Goal: Task Accomplishment & Management: Complete application form

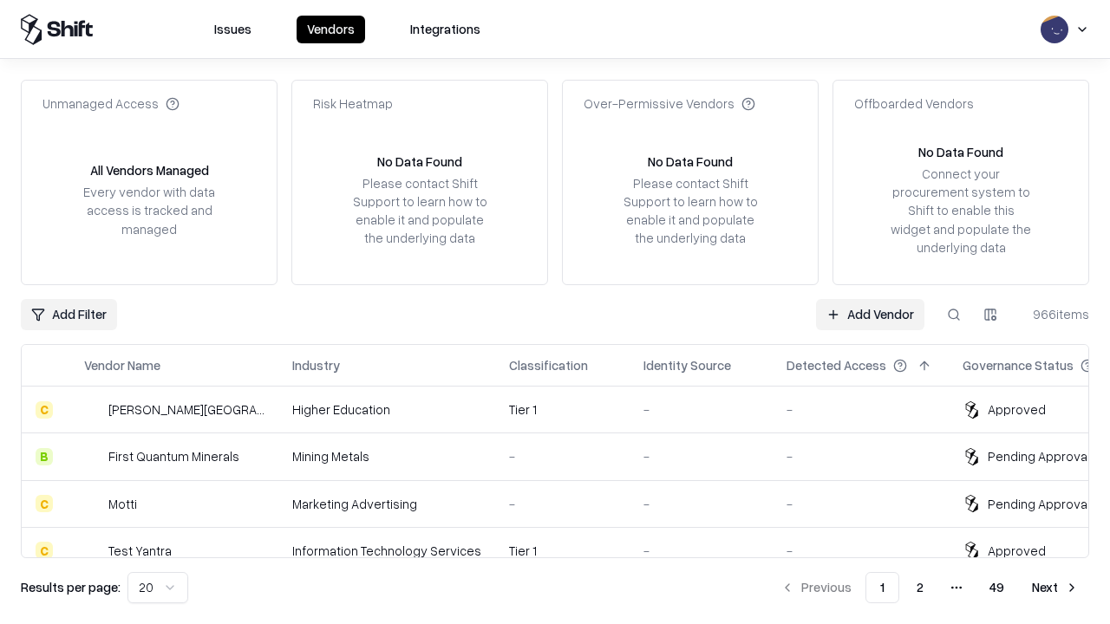
click at [870, 314] on link "Add Vendor" at bounding box center [870, 314] width 108 height 31
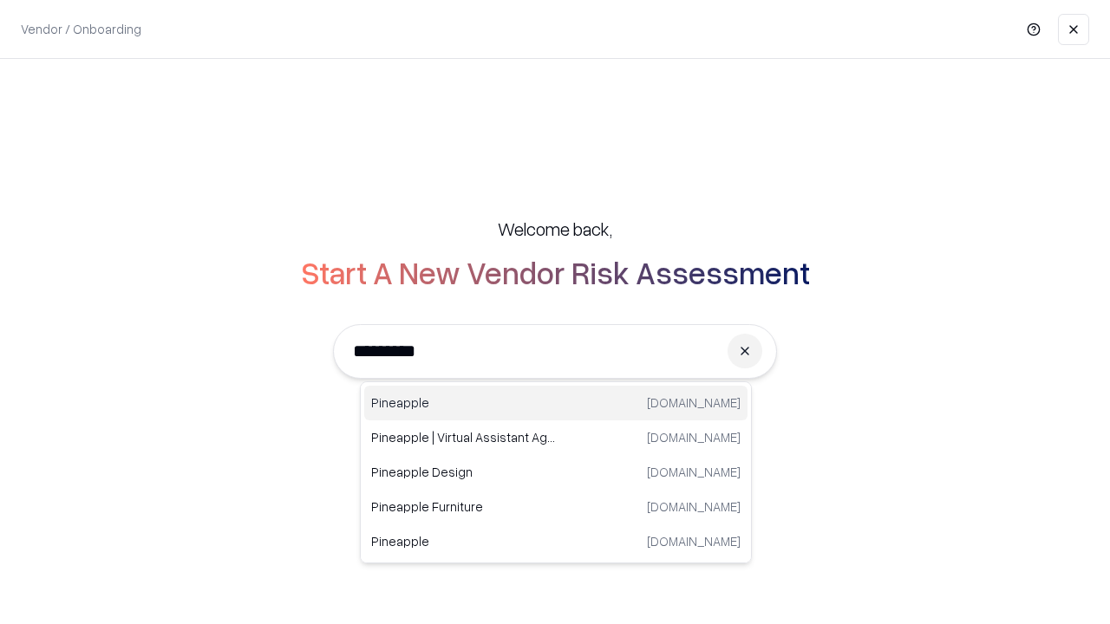
click at [556, 403] on div "Pineapple [DOMAIN_NAME]" at bounding box center [555, 403] width 383 height 35
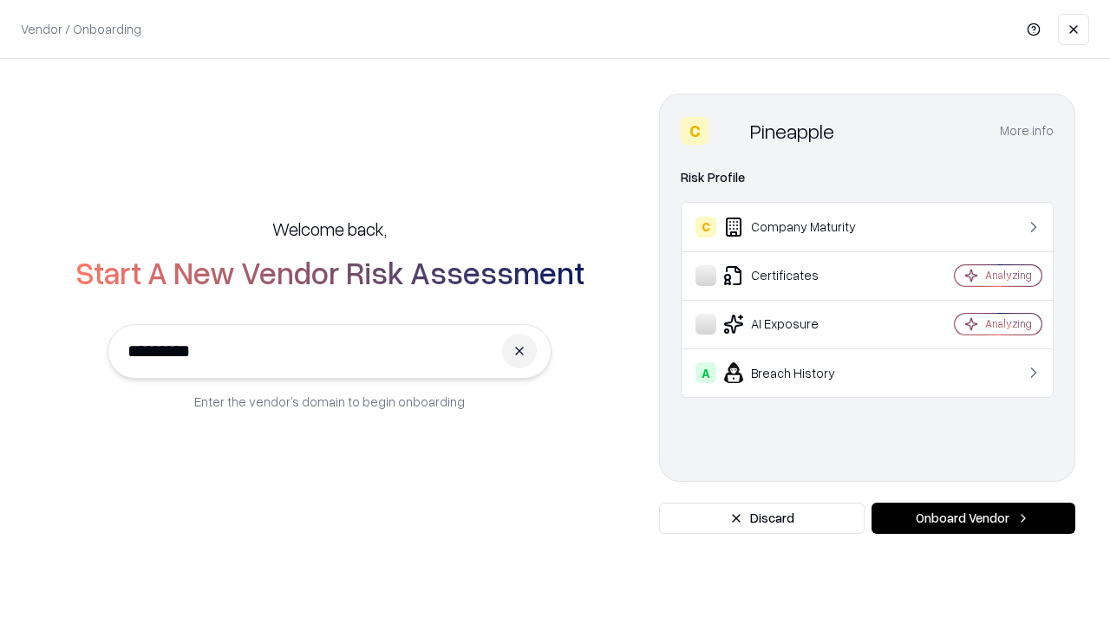
type input "*********"
click at [973, 518] on button "Onboard Vendor" at bounding box center [973, 518] width 204 height 31
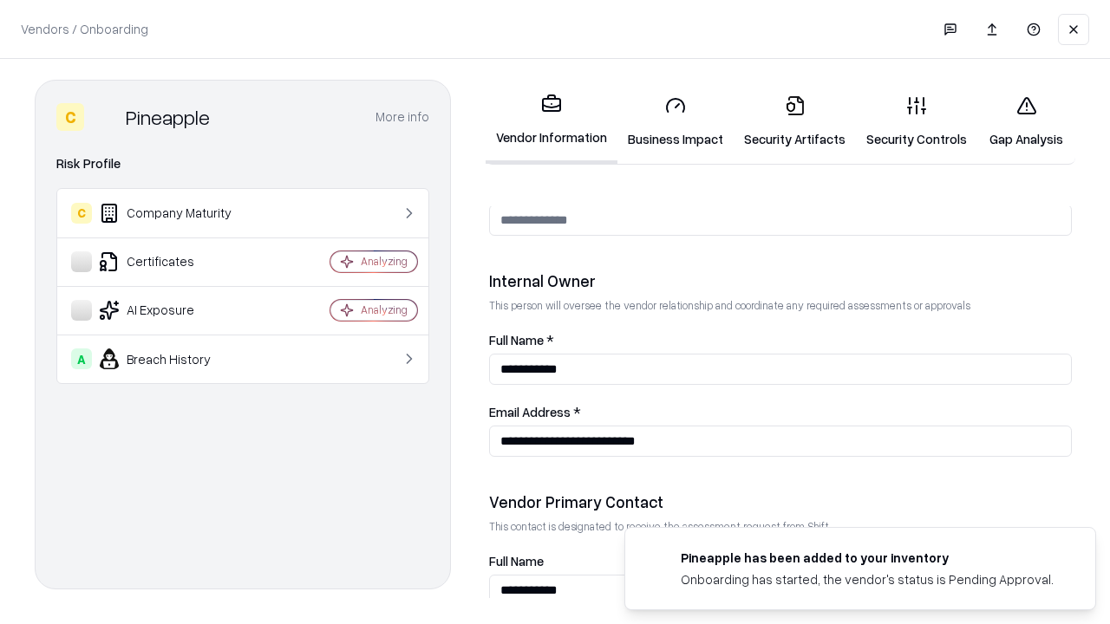
scroll to position [898, 0]
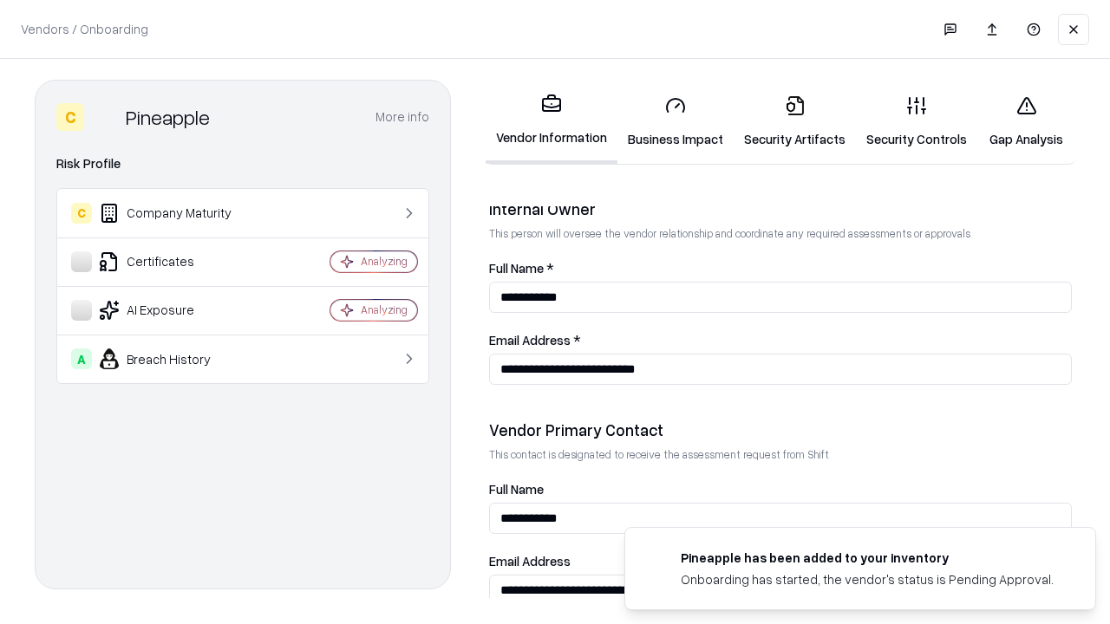
click at [675, 121] on link "Business Impact" at bounding box center [675, 121] width 116 height 81
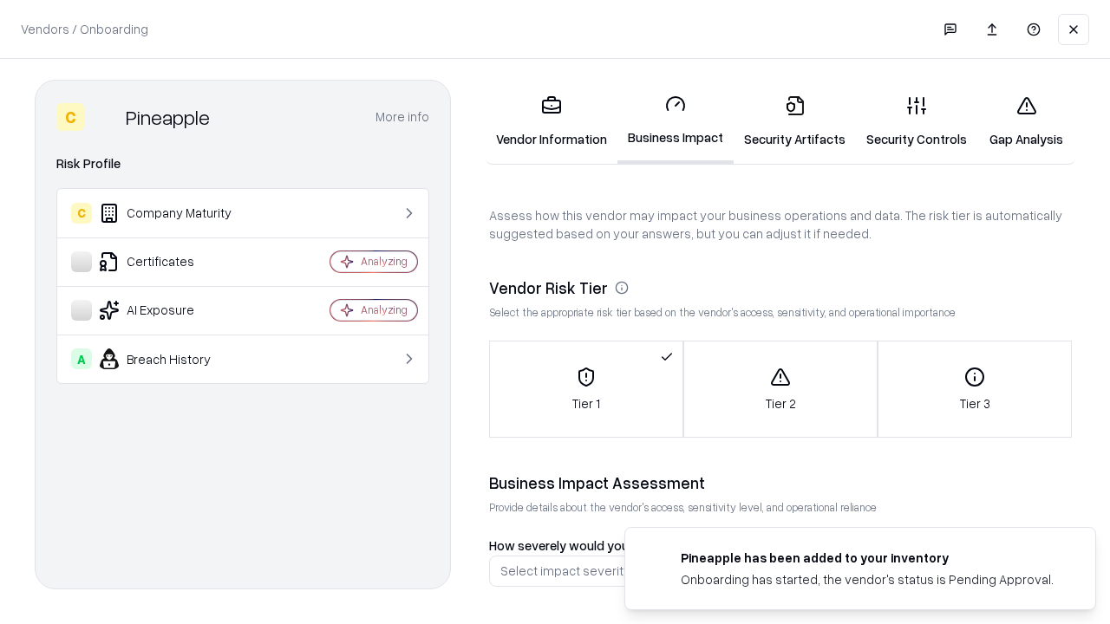
click at [794, 121] on link "Security Artifacts" at bounding box center [794, 121] width 122 height 81
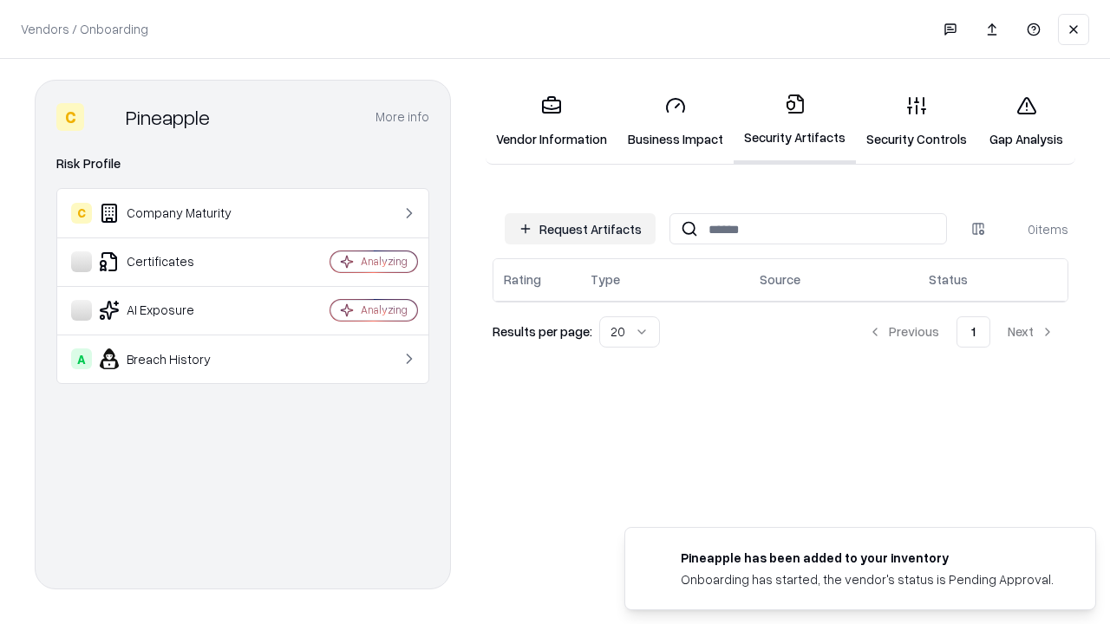
click at [580, 229] on button "Request Artifacts" at bounding box center [580, 228] width 151 height 31
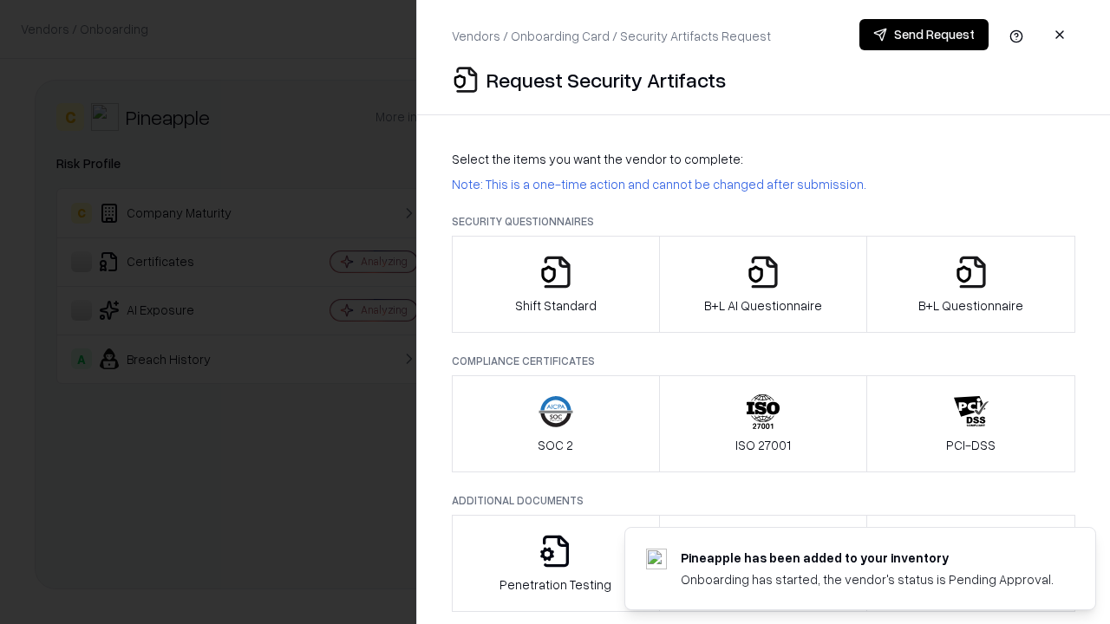
click at [555, 284] on icon "button" at bounding box center [555, 272] width 35 height 35
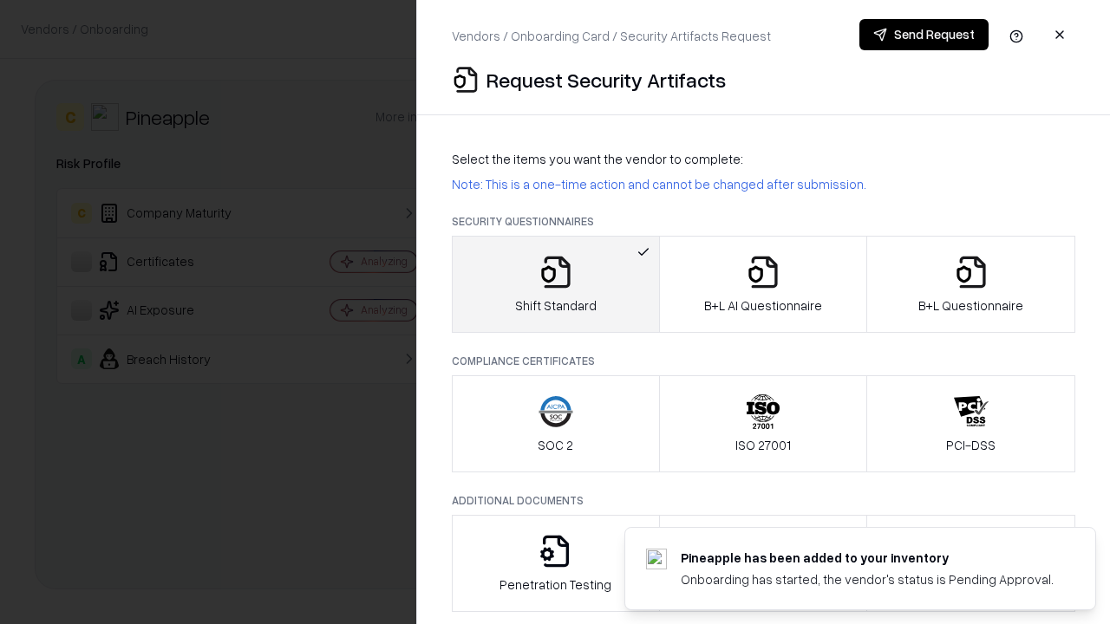
click at [923, 35] on button "Send Request" at bounding box center [923, 34] width 129 height 31
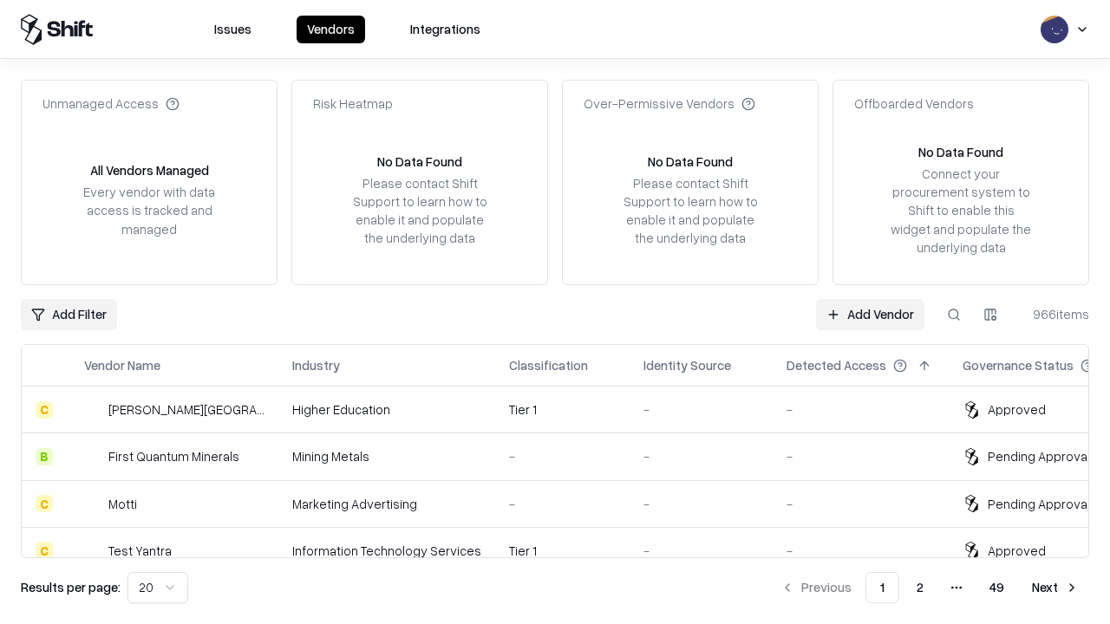
click at [954, 314] on button at bounding box center [953, 314] width 31 height 31
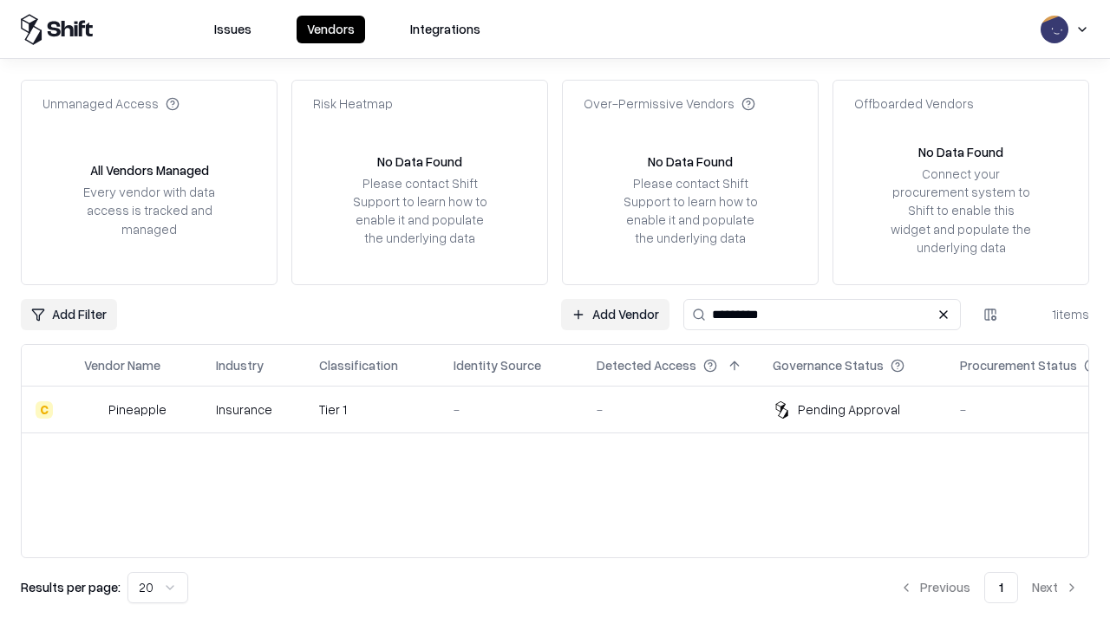
type input "*********"
click at [565, 409] on div "-" at bounding box center [510, 410] width 115 height 18
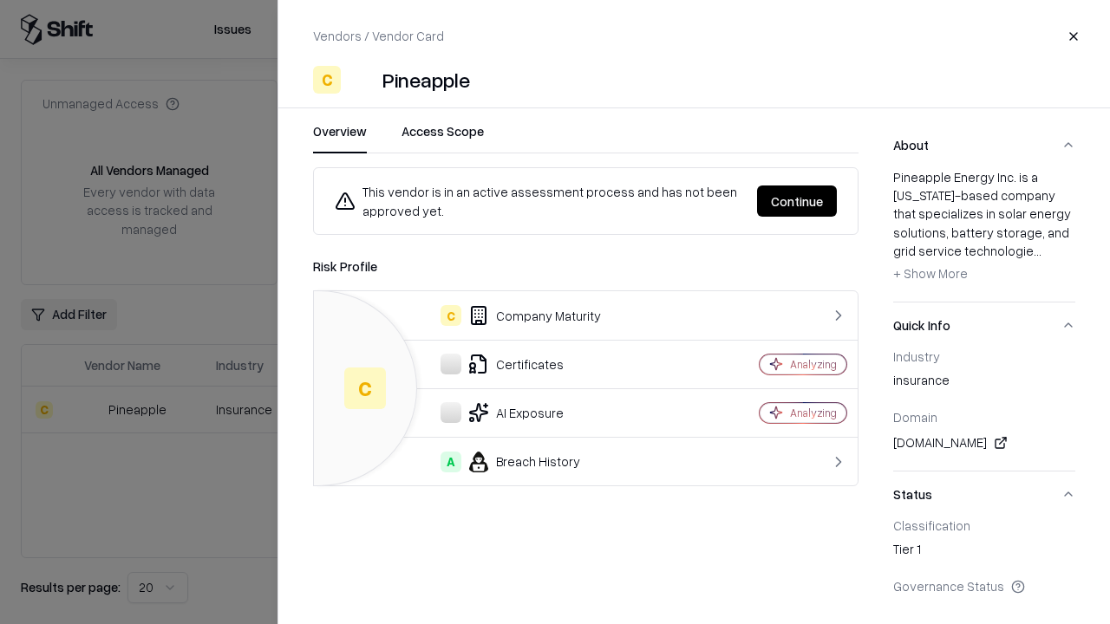
click at [797, 201] on button "Continue" at bounding box center [797, 201] width 80 height 31
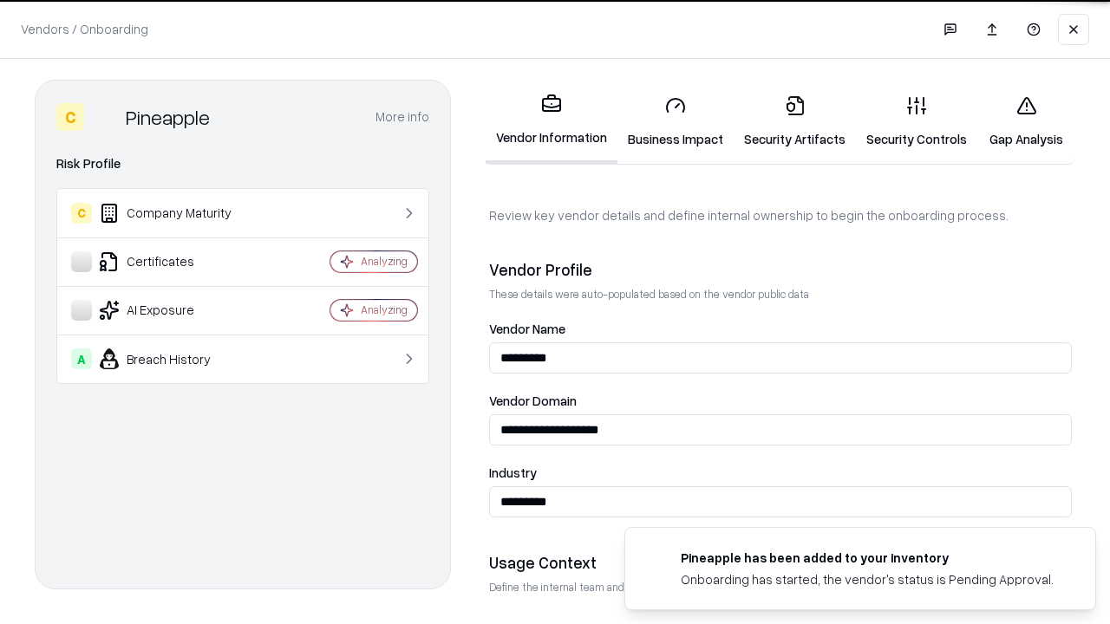
click at [794, 121] on link "Security Artifacts" at bounding box center [794, 121] width 122 height 81
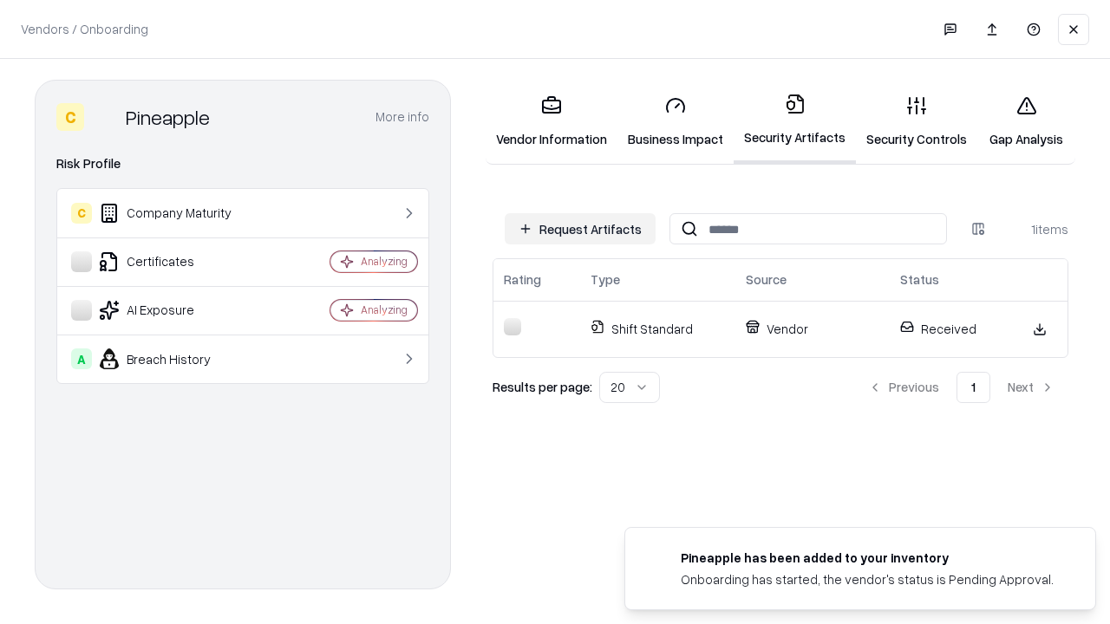
click at [1026, 121] on link "Gap Analysis" at bounding box center [1026, 121] width 98 height 81
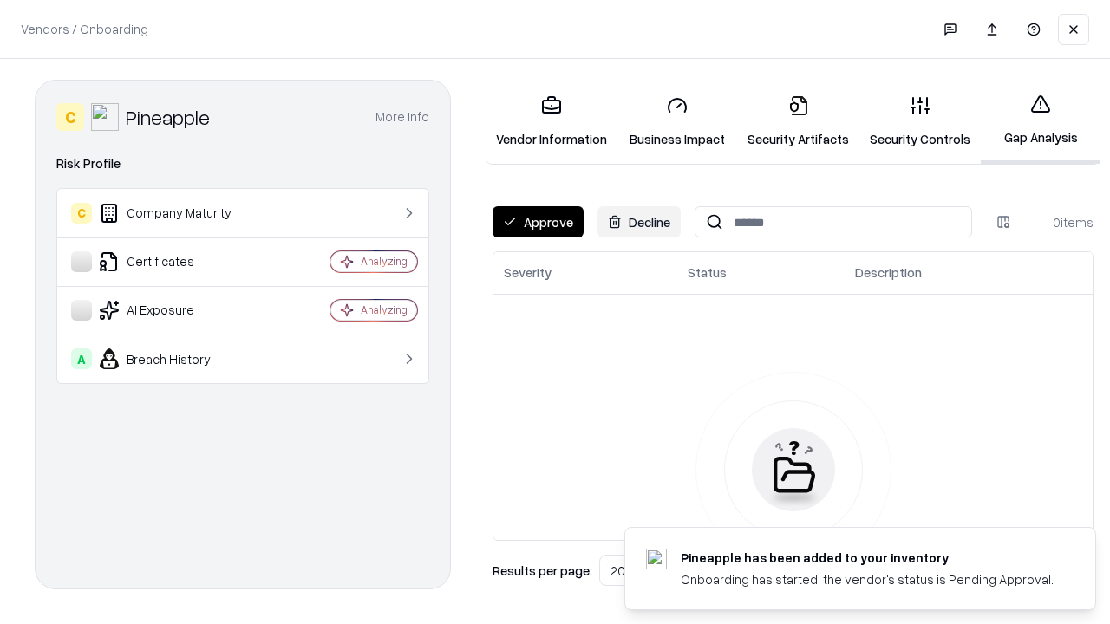
click at [537, 222] on button "Approve" at bounding box center [537, 221] width 91 height 31
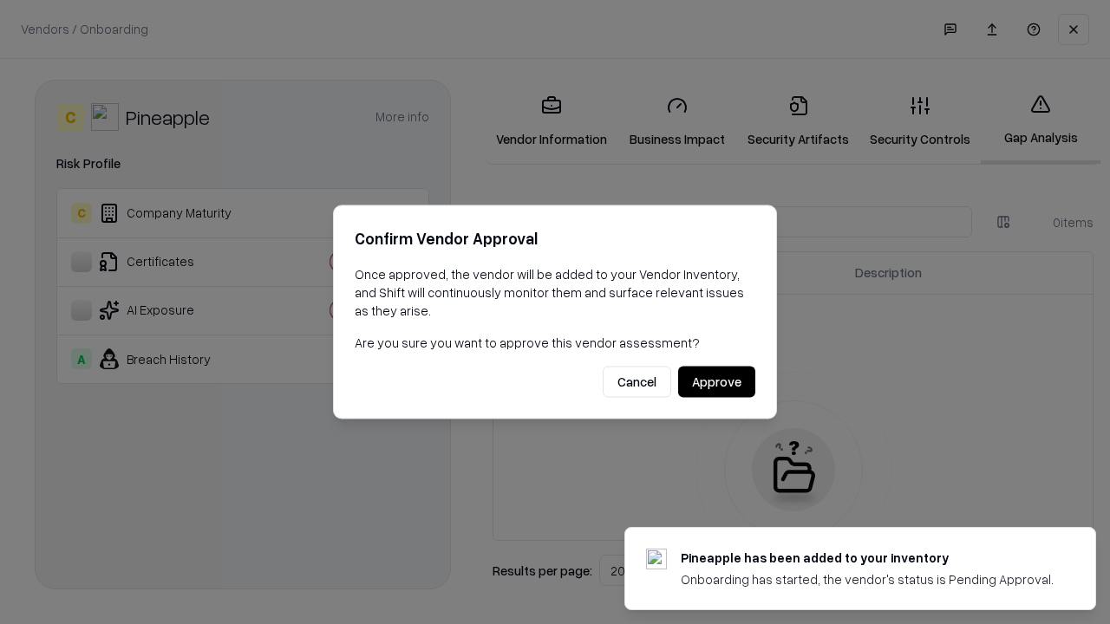
click at [716, 381] on button "Approve" at bounding box center [716, 382] width 77 height 31
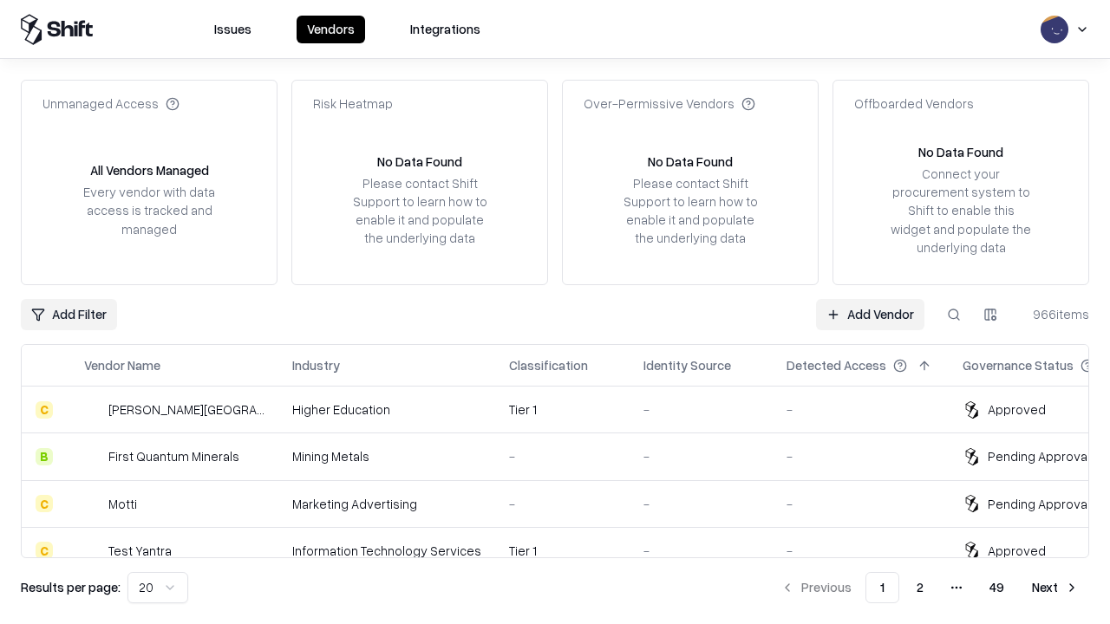
type input "*********"
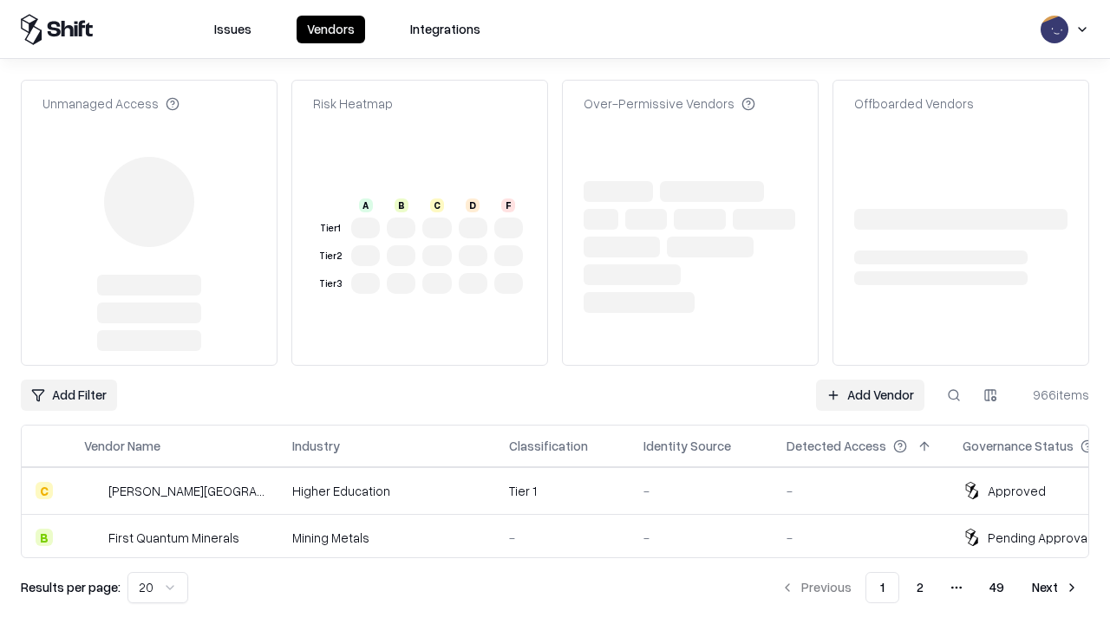
click at [870, 380] on link "Add Vendor" at bounding box center [870, 395] width 108 height 31
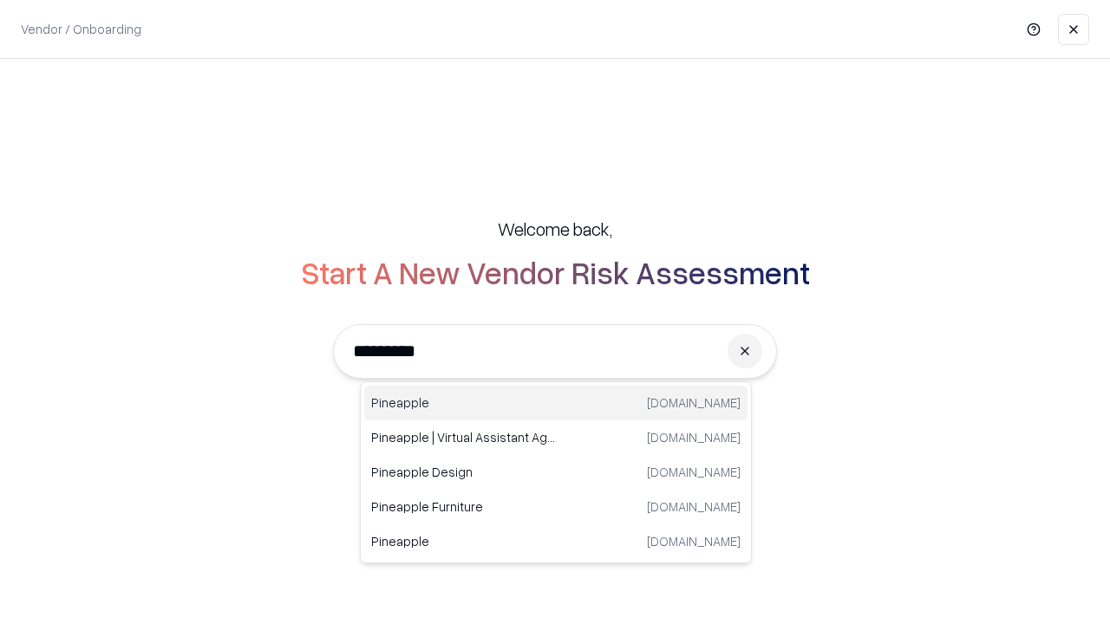
click at [556, 403] on div "Pineapple [DOMAIN_NAME]" at bounding box center [555, 403] width 383 height 35
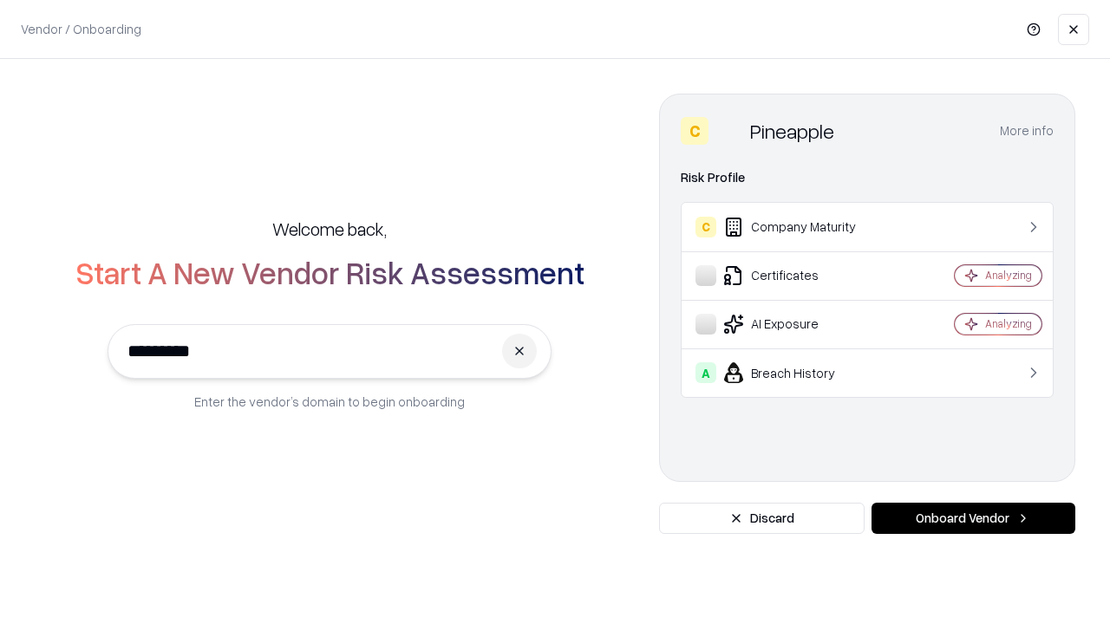
type input "*********"
click at [973, 518] on button "Onboard Vendor" at bounding box center [973, 518] width 204 height 31
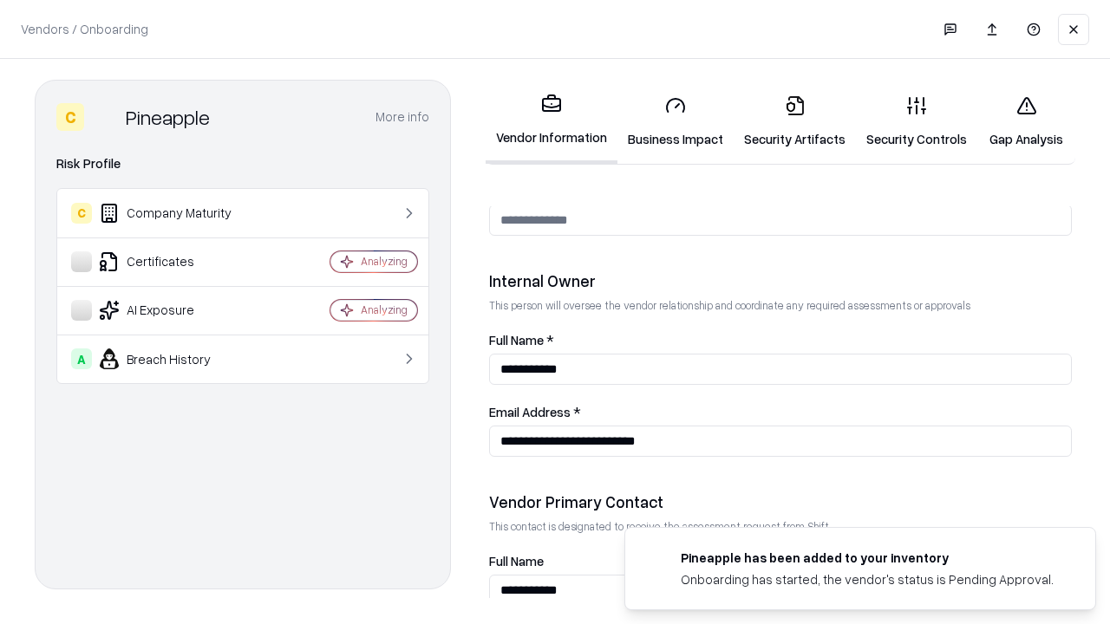
scroll to position [898, 0]
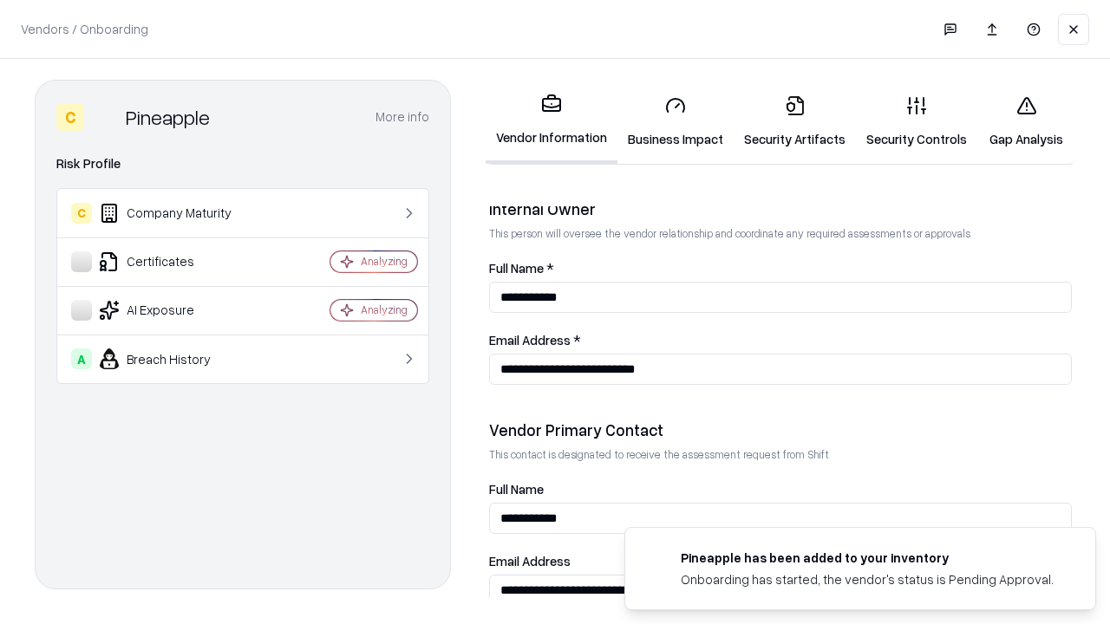
click at [1026, 121] on link "Gap Analysis" at bounding box center [1026, 121] width 98 height 81
